Goal: Task Accomplishment & Management: Manage account settings

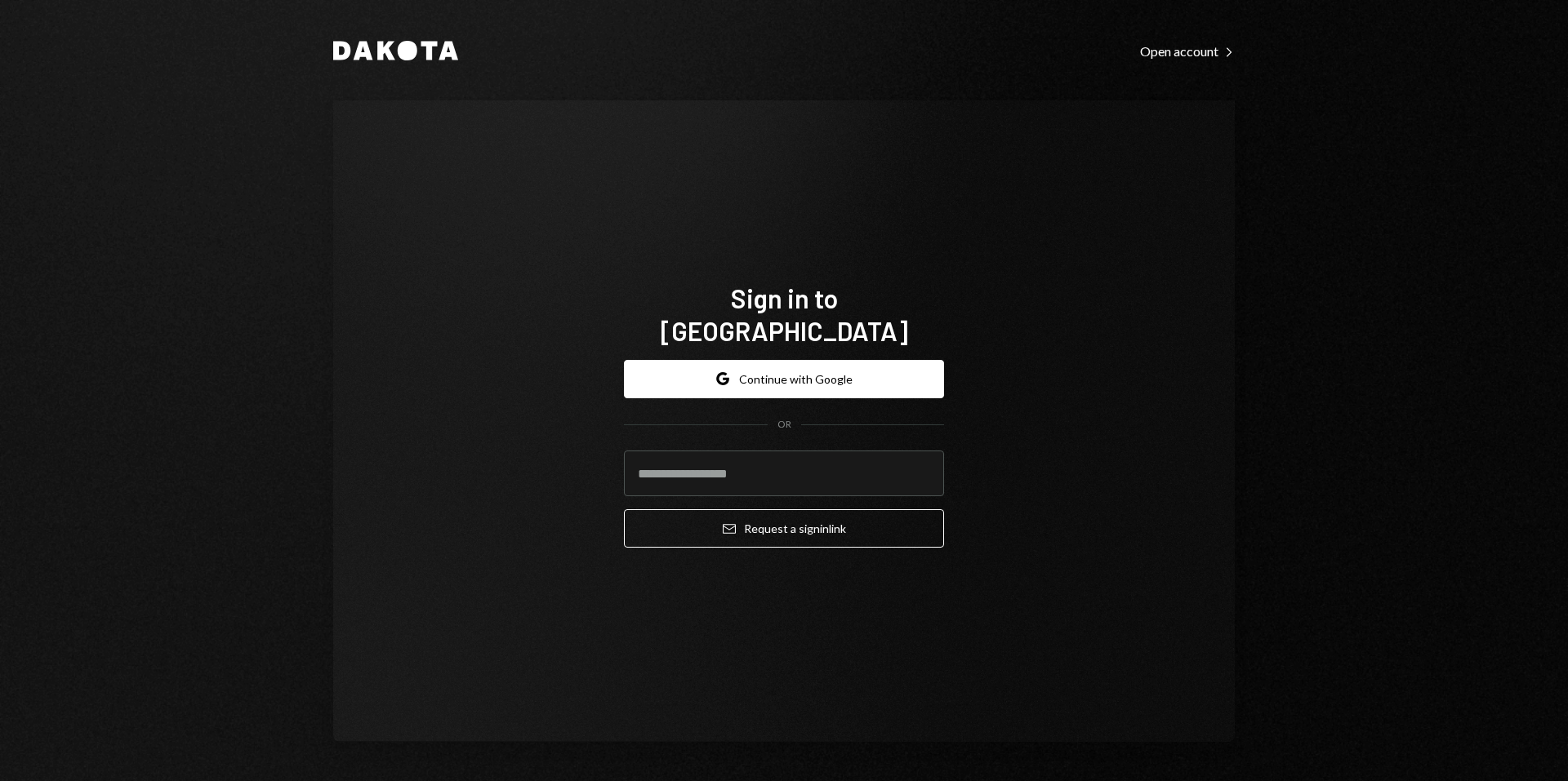
type input "**********"
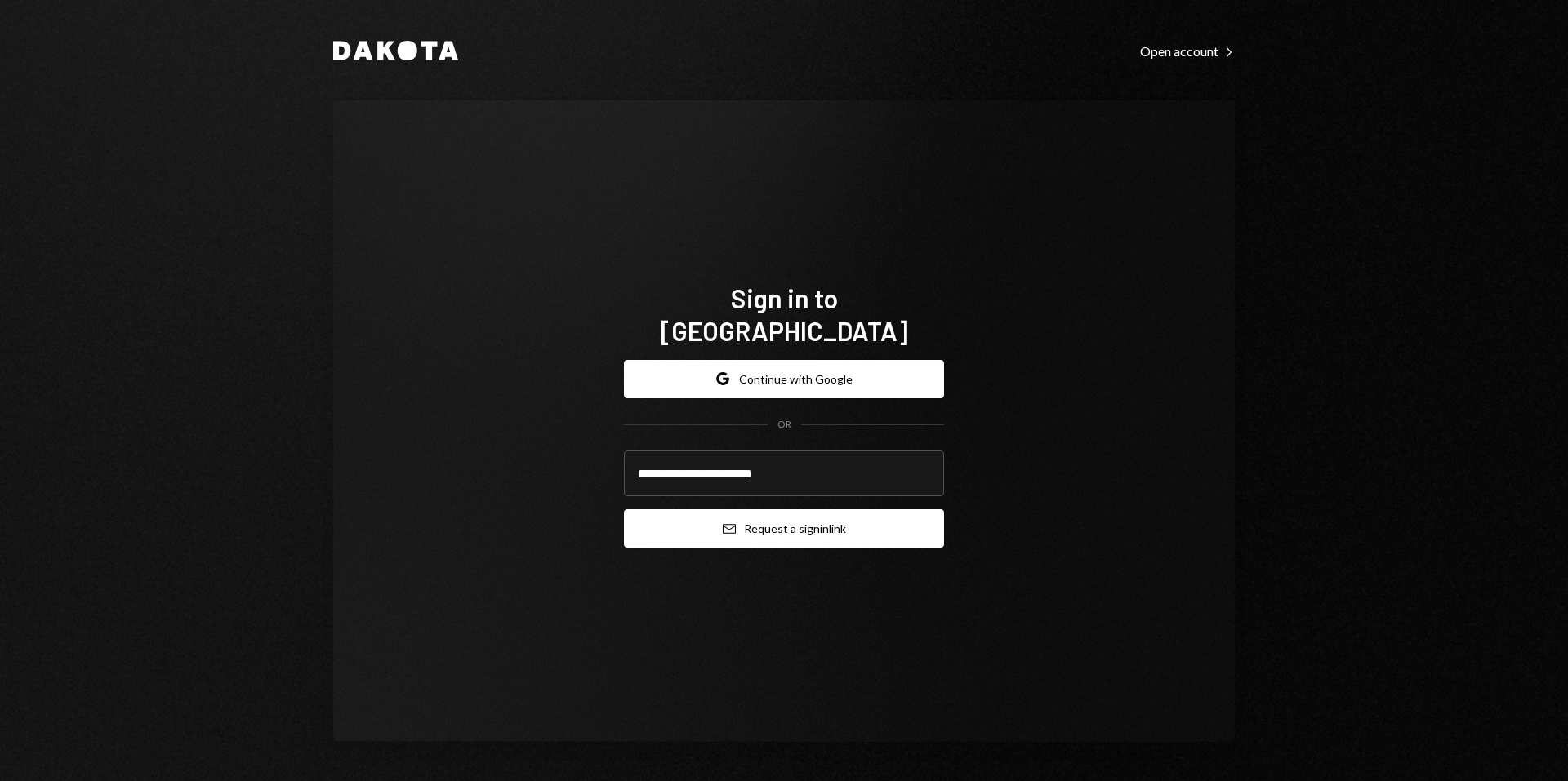
click at [853, 509] on button "Email Request a sign in link" at bounding box center [784, 528] width 320 height 38
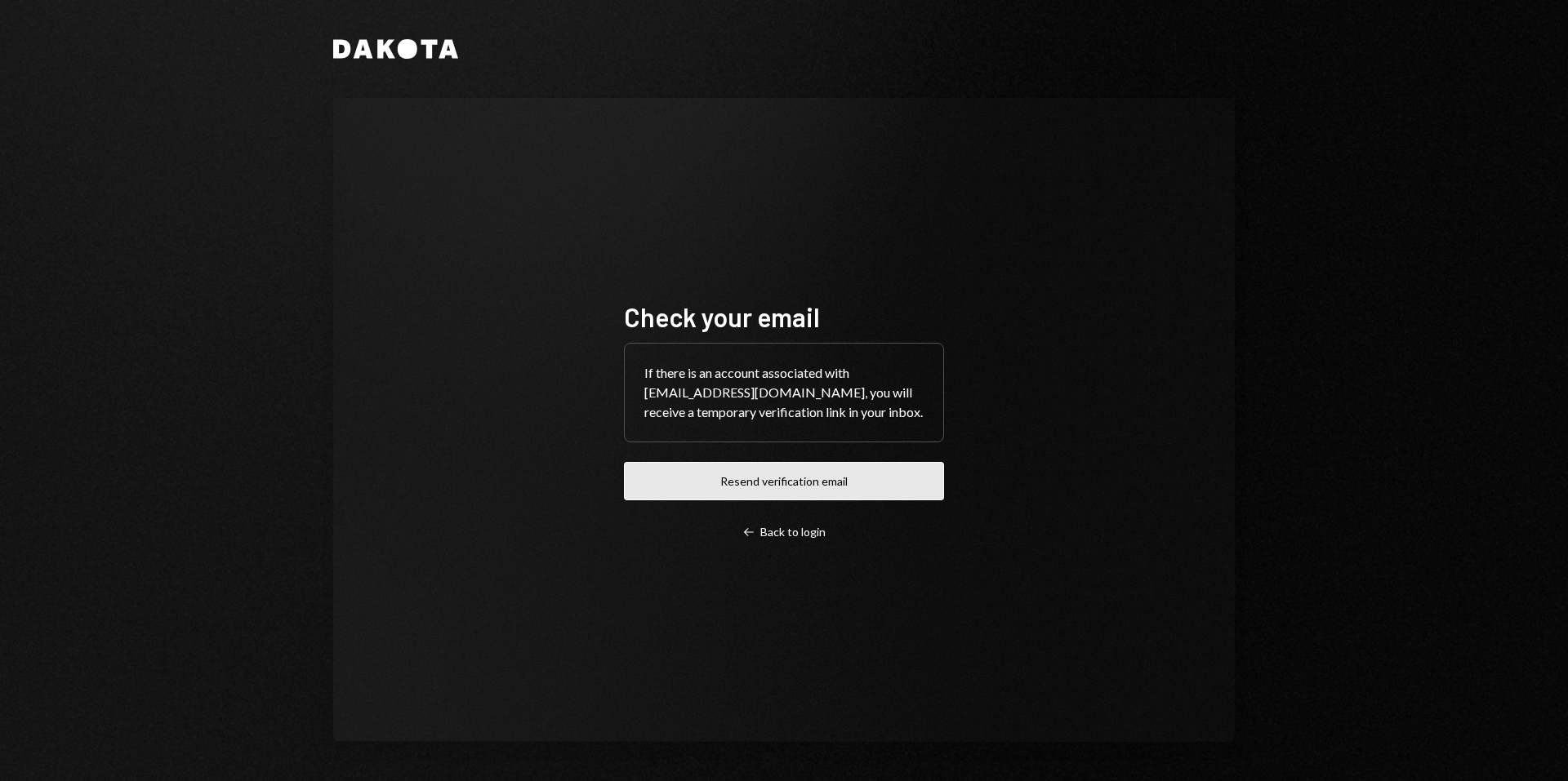
click at [836, 488] on button "Resend verification email" at bounding box center [784, 481] width 320 height 38
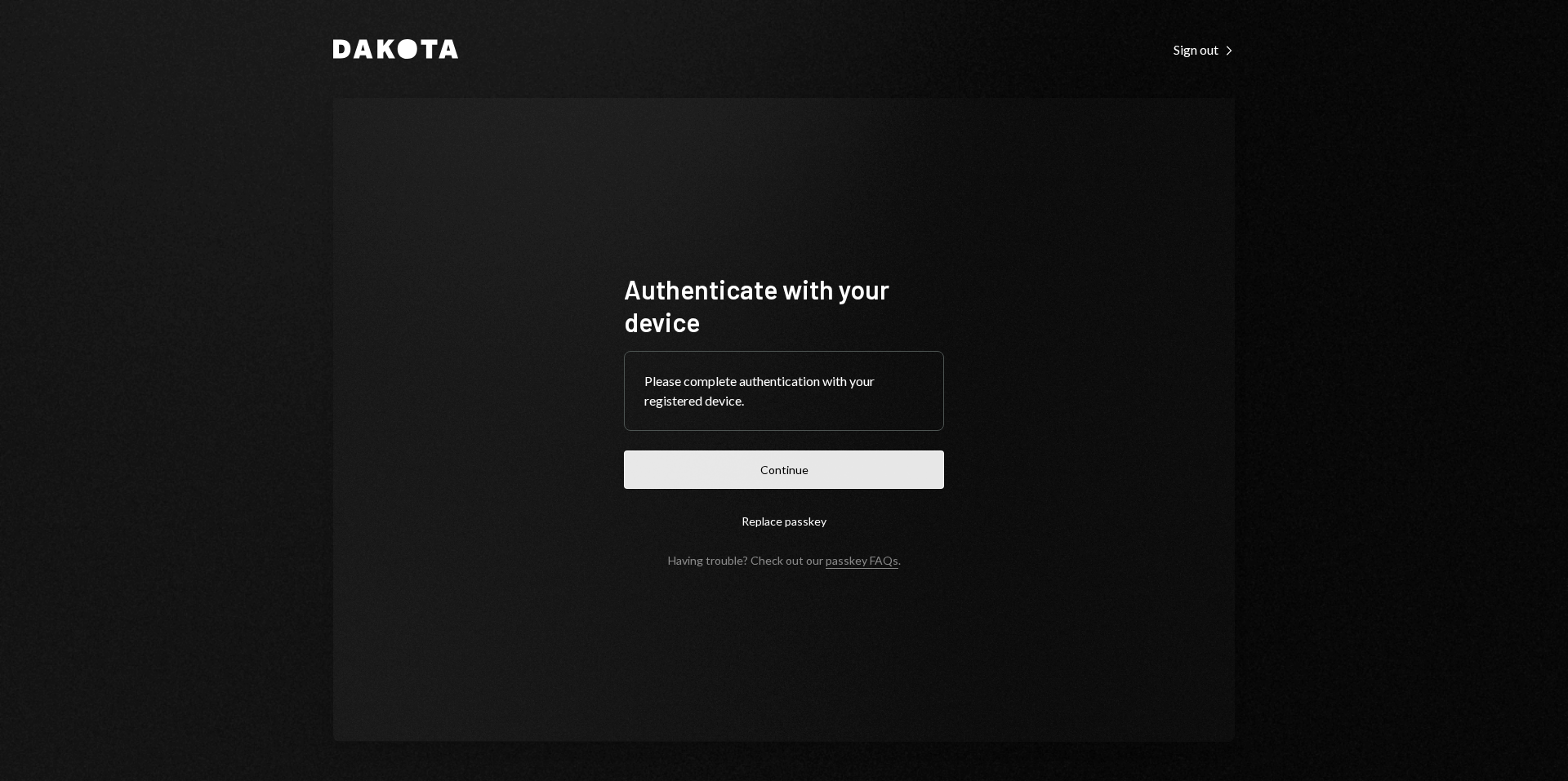
click at [860, 476] on button "Continue" at bounding box center [784, 470] width 320 height 38
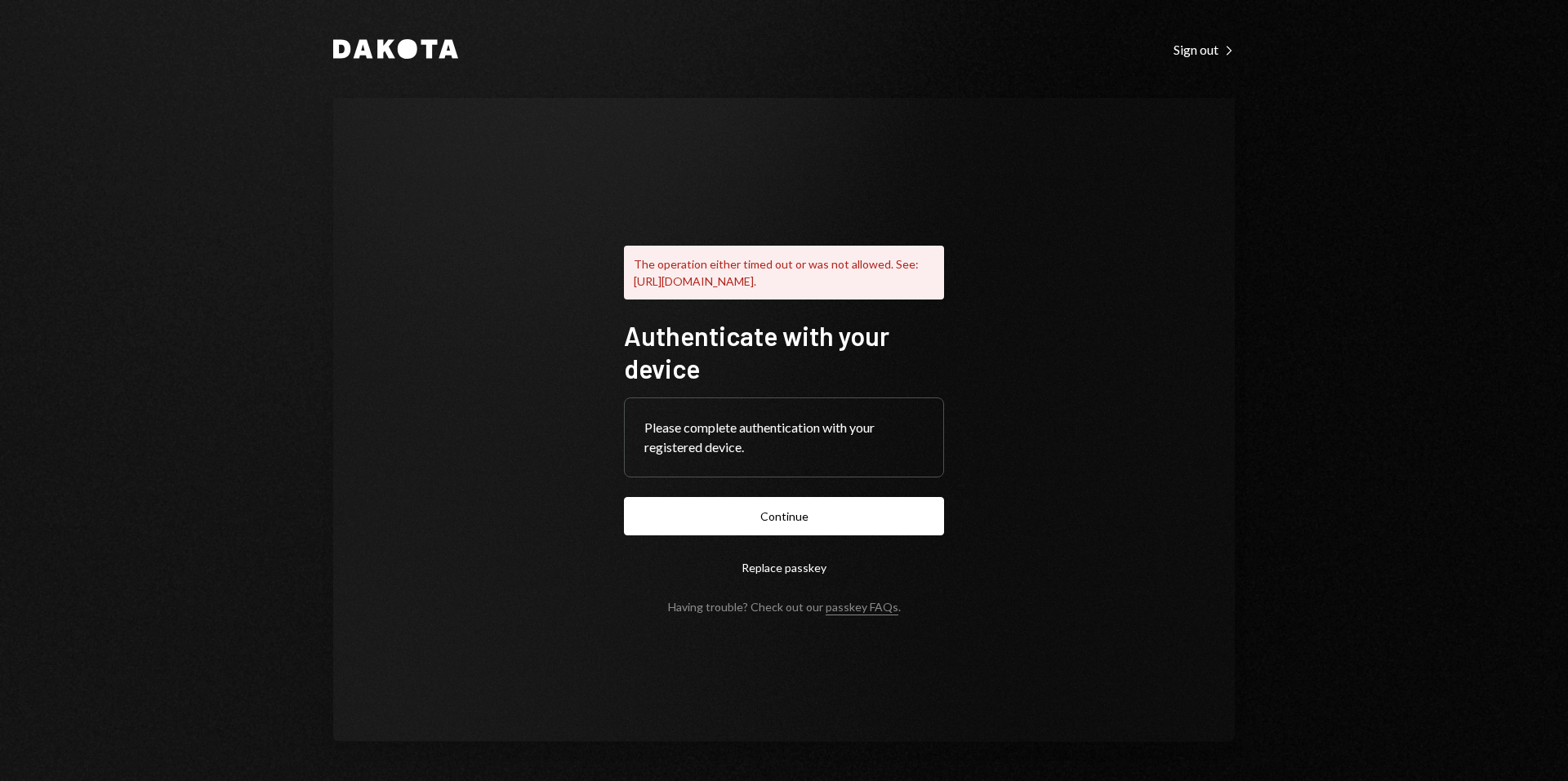
click at [771, 587] on button "Replace passkey" at bounding box center [784, 567] width 320 height 38
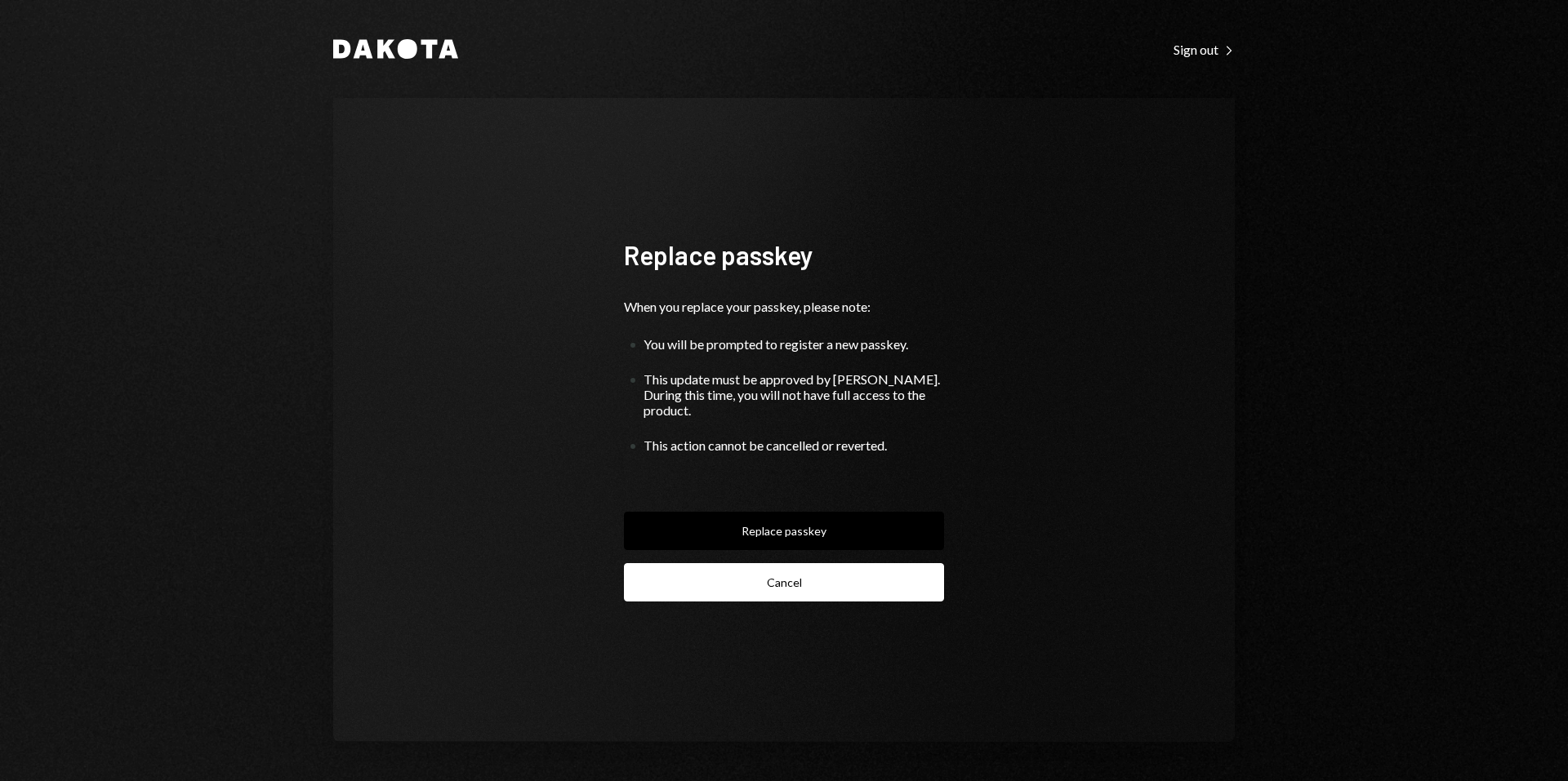
click at [771, 588] on button "Cancel" at bounding box center [784, 582] width 320 height 38
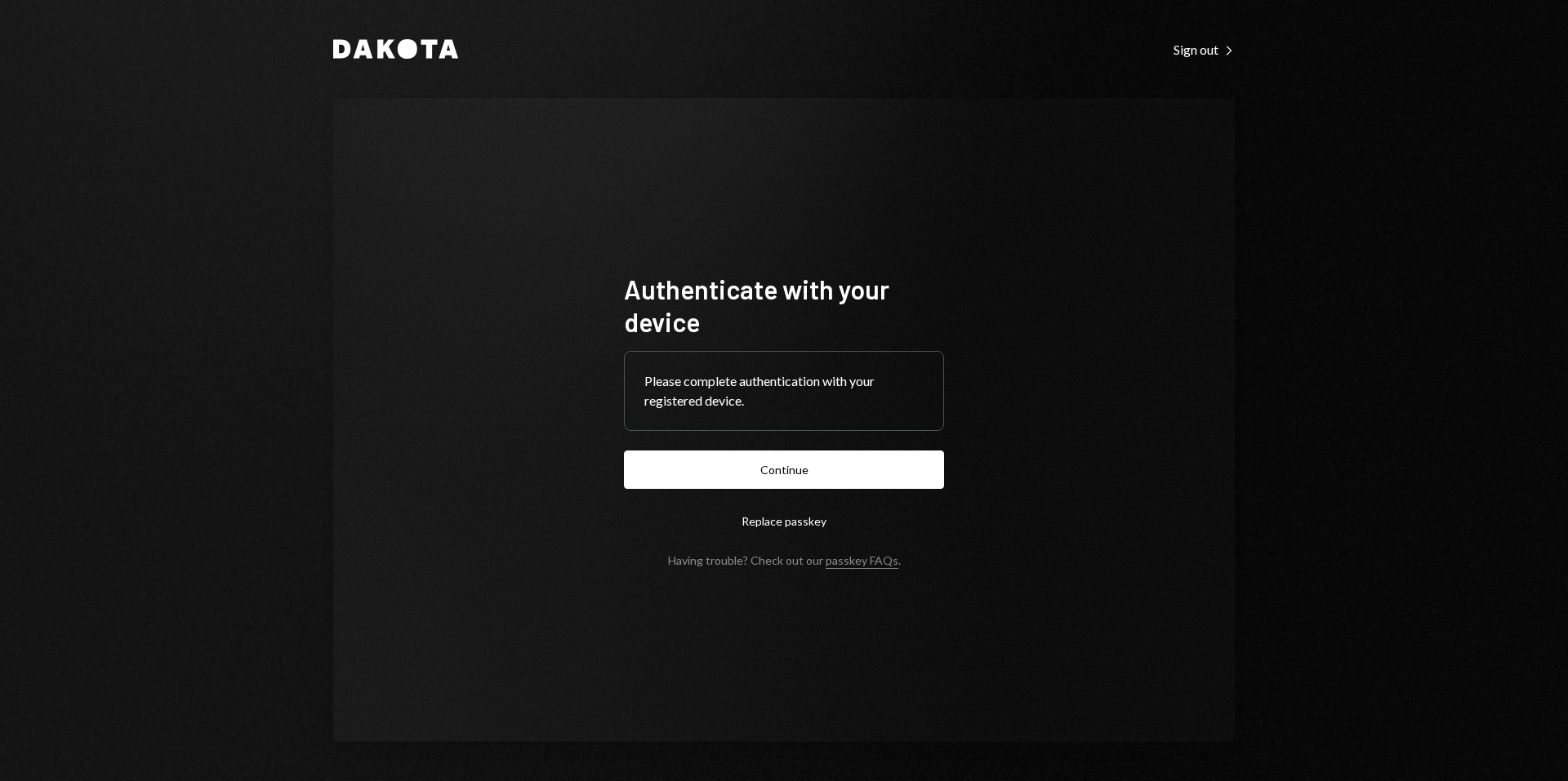
click at [798, 518] on button "Replace passkey" at bounding box center [784, 521] width 320 height 38
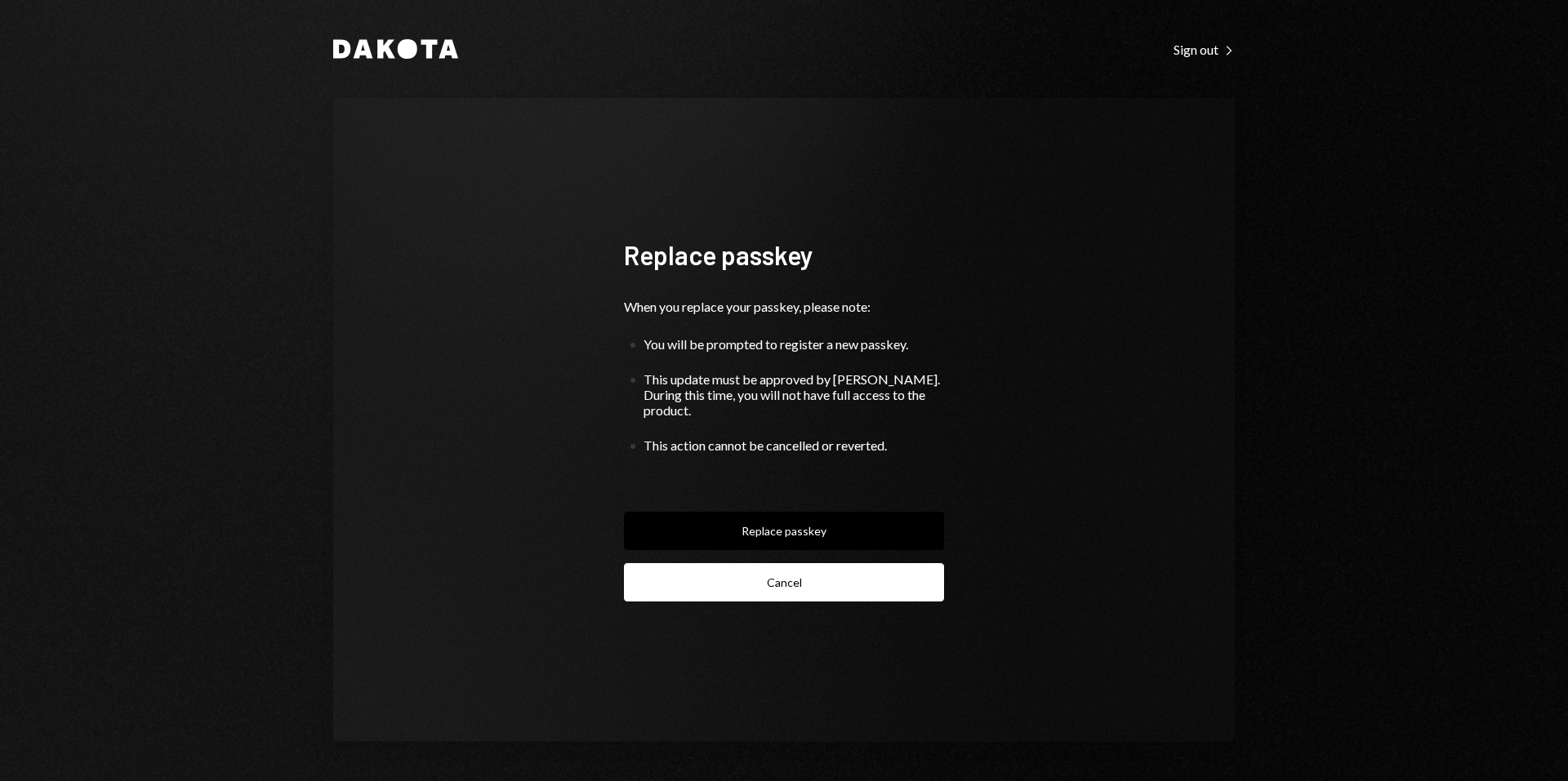
click at [802, 574] on button "Cancel" at bounding box center [784, 582] width 320 height 38
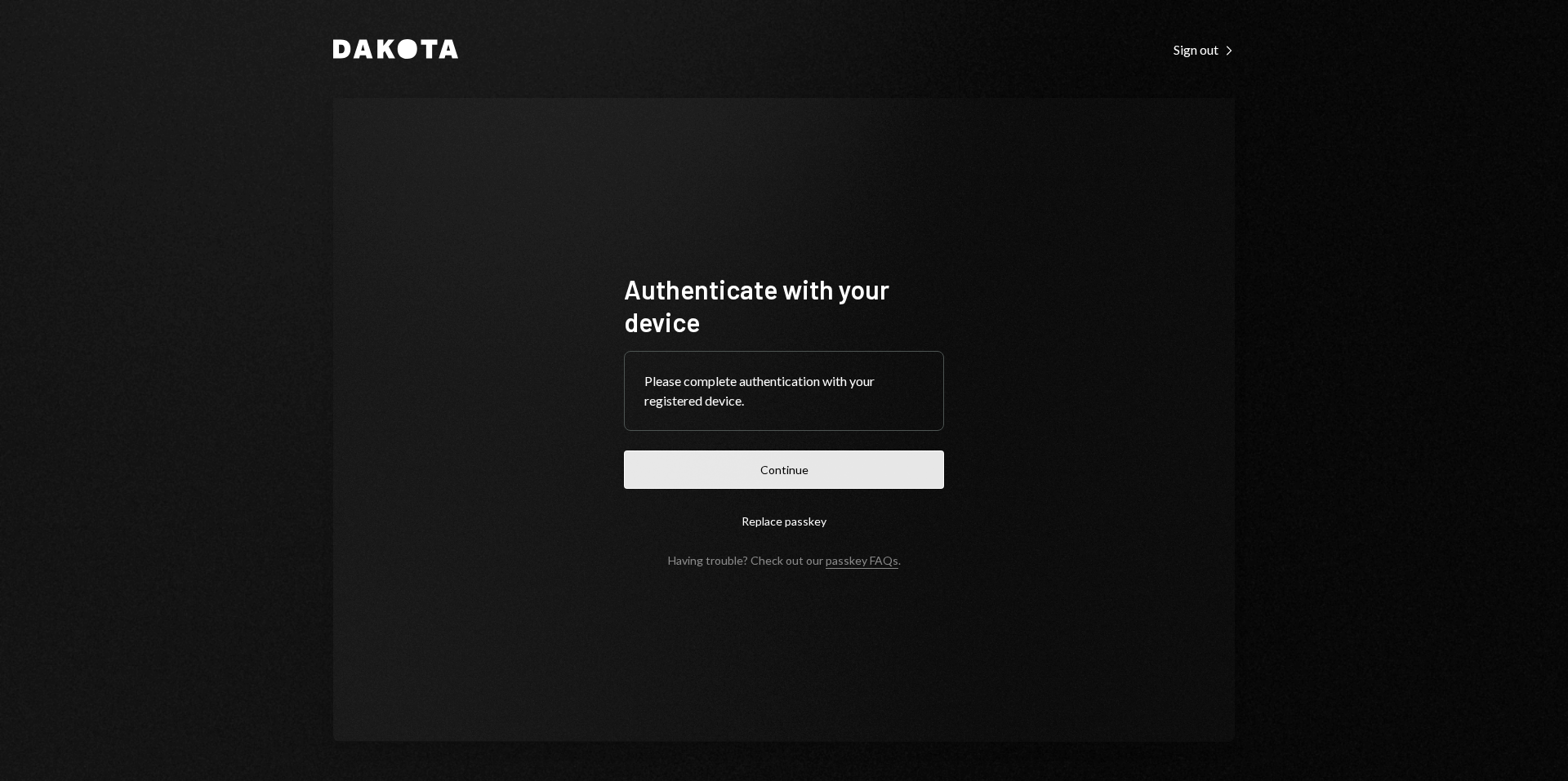
click at [754, 478] on button "Continue" at bounding box center [784, 470] width 320 height 38
